Goal: Navigation & Orientation: Find specific page/section

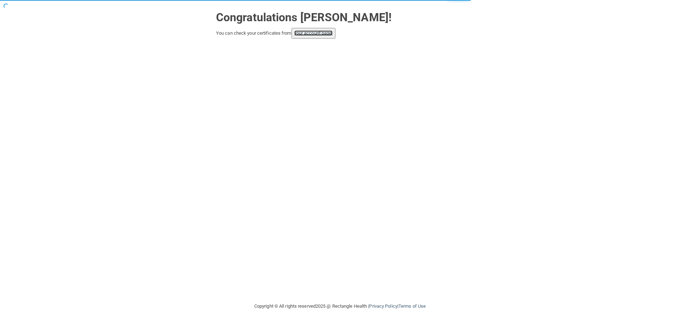
click at [332, 34] on link "your account page!" at bounding box center [313, 32] width 39 height 5
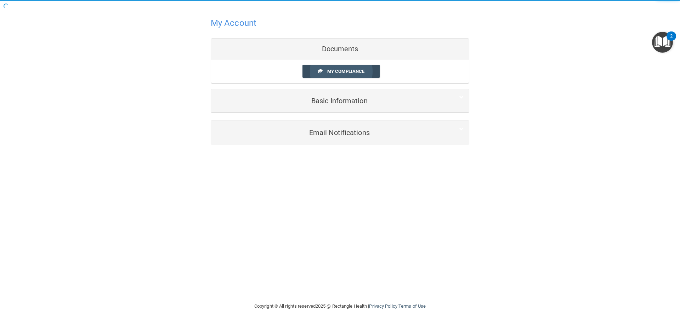
click at [350, 71] on span "My Compliance" at bounding box center [345, 71] width 37 height 5
